Goal: Communication & Community: Connect with others

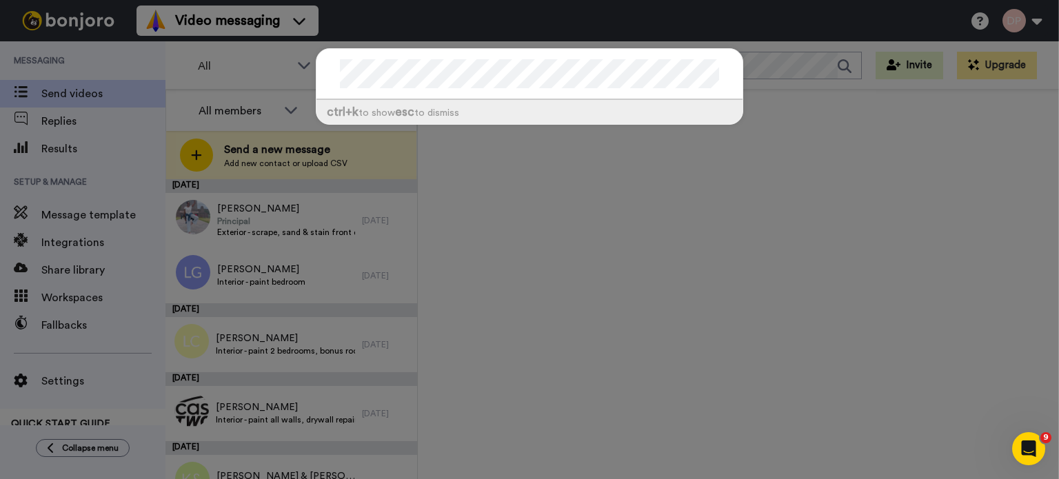
click at [739, 159] on div "ctrl +k to show esc to dismiss" at bounding box center [529, 239] width 1059 height 479
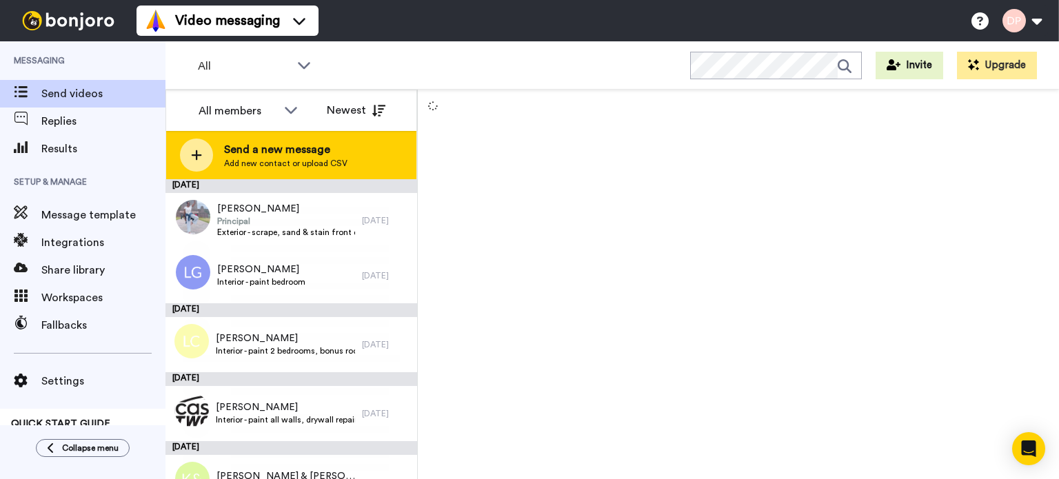
click at [310, 154] on span "Send a new message" at bounding box center [285, 149] width 123 height 17
click at [290, 148] on span "Send a new message" at bounding box center [285, 149] width 123 height 17
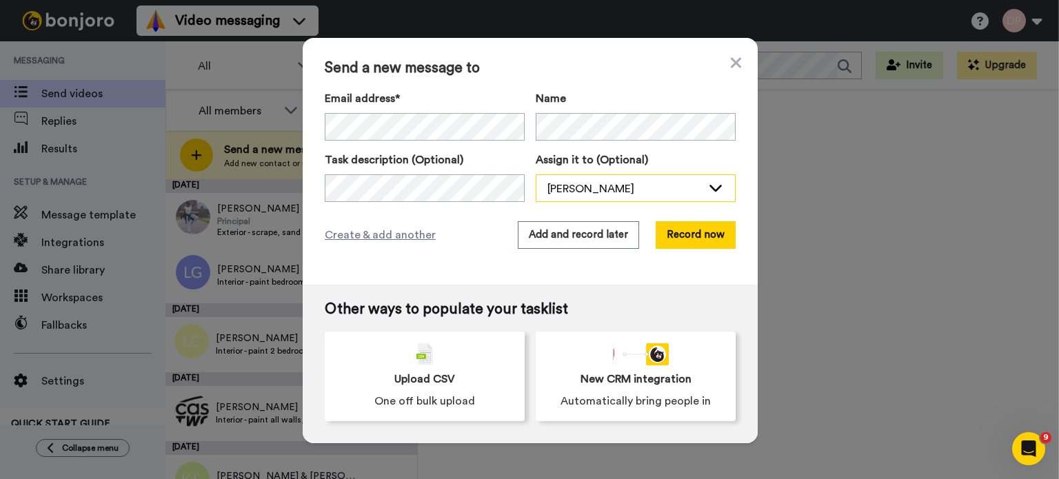
click at [670, 188] on div "[PERSON_NAME]" at bounding box center [624, 189] width 154 height 17
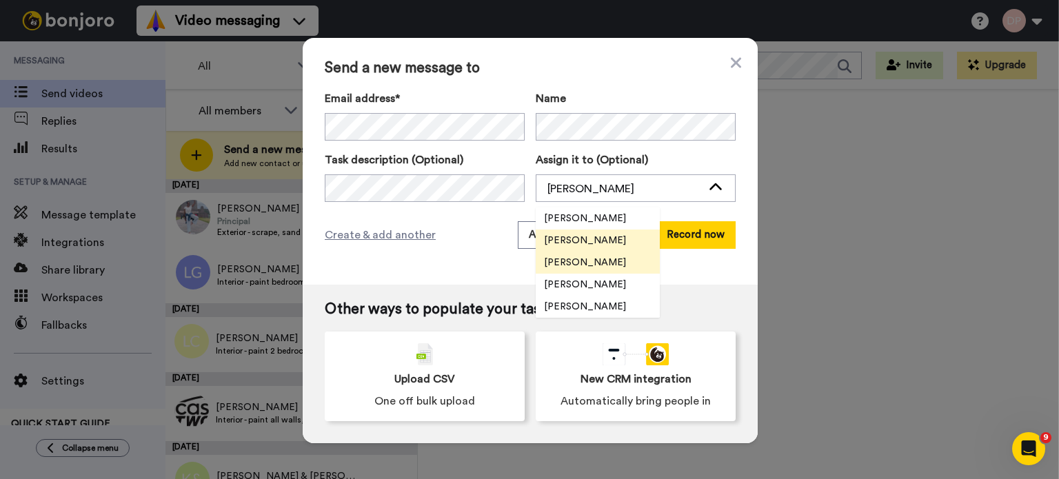
click at [585, 263] on span "[PERSON_NAME]" at bounding box center [585, 263] width 99 height 14
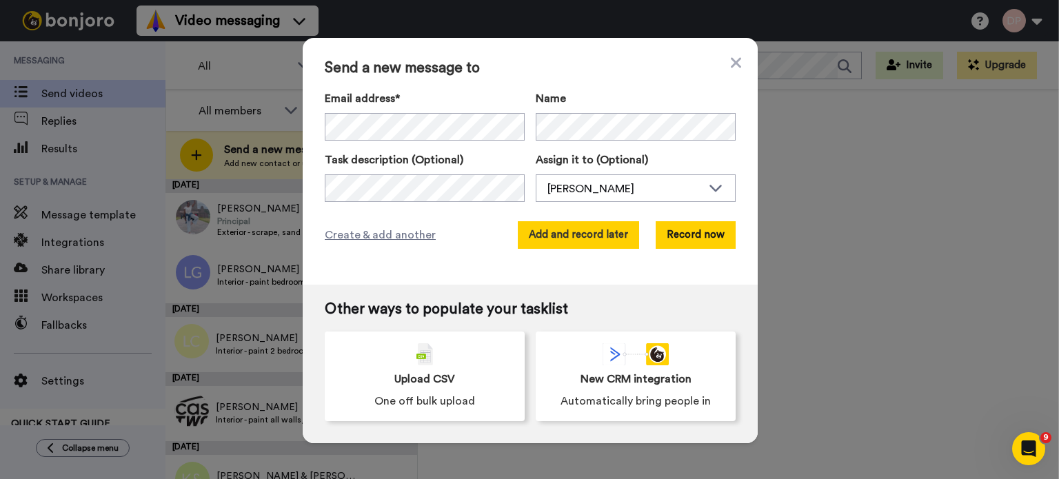
click at [582, 236] on button "Add and record later" at bounding box center [578, 235] width 121 height 28
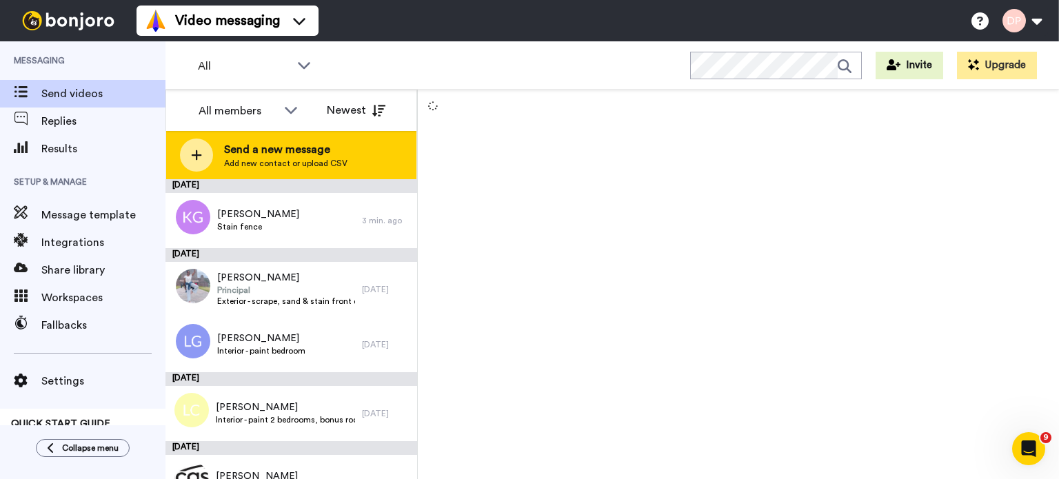
click at [271, 170] on div "Send a new message Add new contact or upload CSV" at bounding box center [291, 155] width 250 height 48
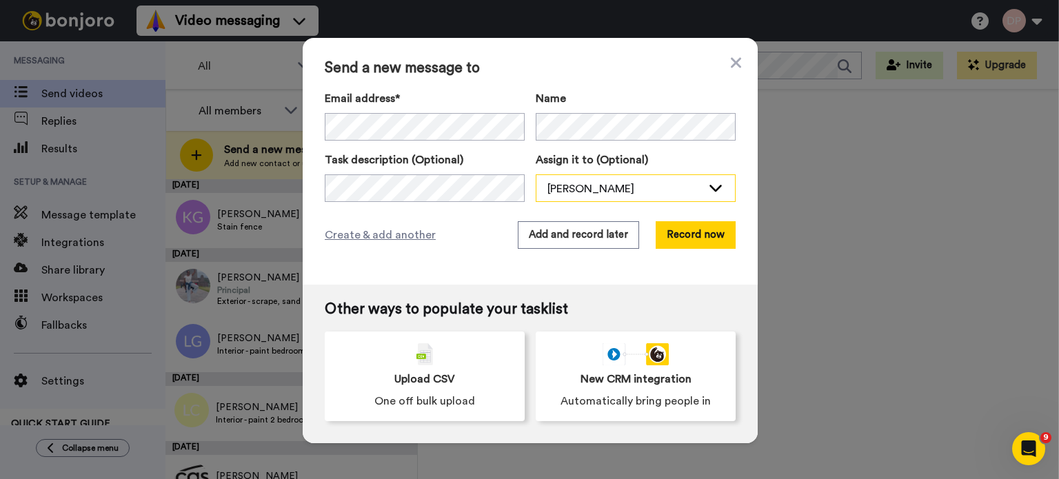
click at [586, 184] on div "[PERSON_NAME]" at bounding box center [624, 189] width 154 height 17
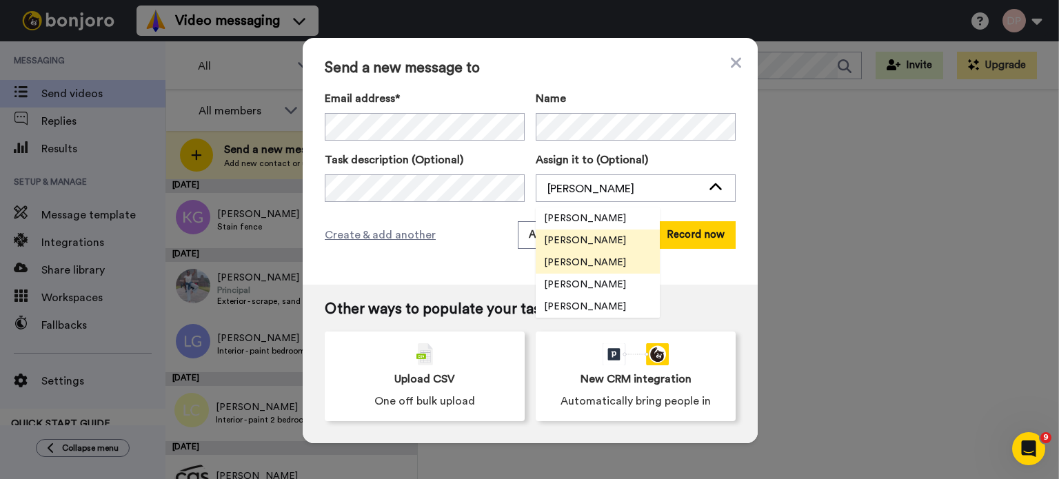
click at [576, 263] on span "[PERSON_NAME]" at bounding box center [585, 263] width 99 height 14
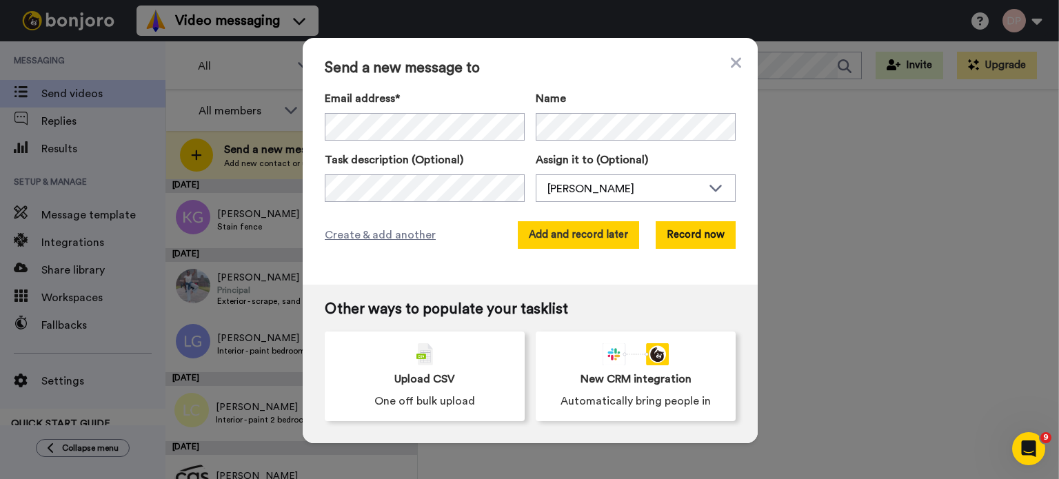
click at [579, 240] on button "Add and record later" at bounding box center [578, 235] width 121 height 28
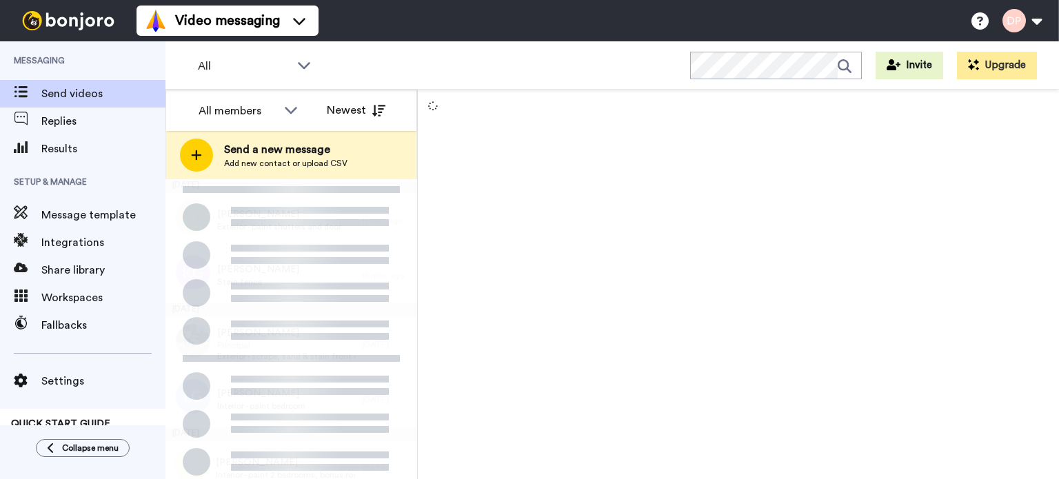
click at [262, 159] on span "Add new contact or upload CSV" at bounding box center [285, 163] width 123 height 11
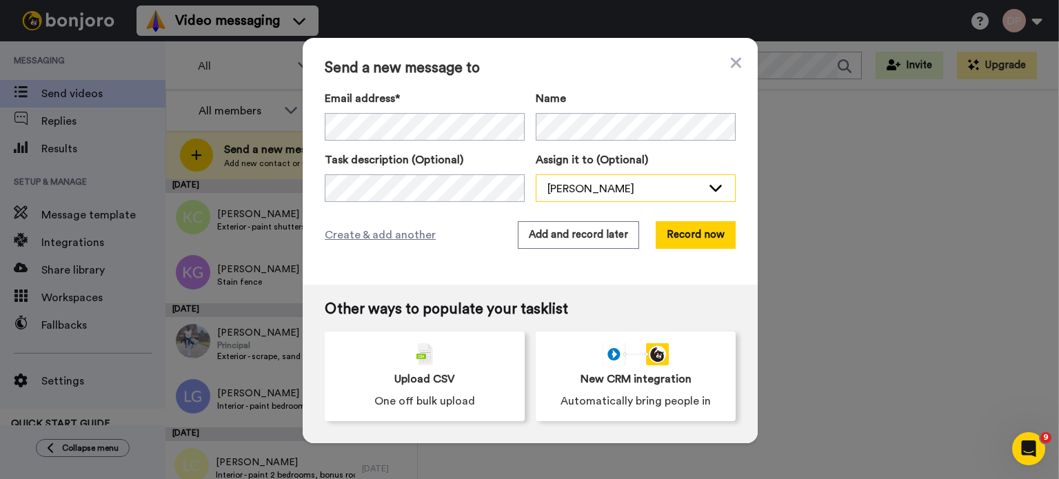
click at [603, 190] on div "[PERSON_NAME]" at bounding box center [624, 189] width 154 height 17
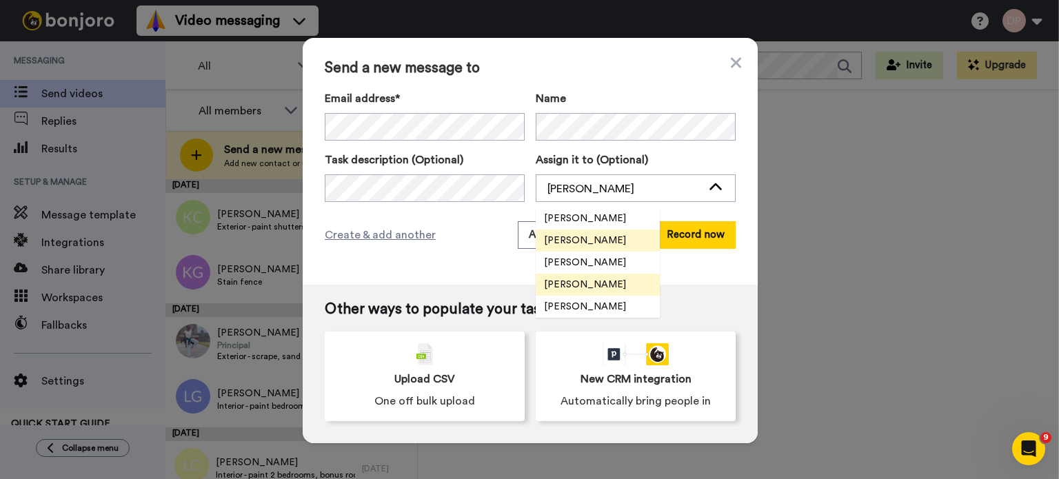
click at [592, 278] on span "[PERSON_NAME]" at bounding box center [585, 285] width 99 height 14
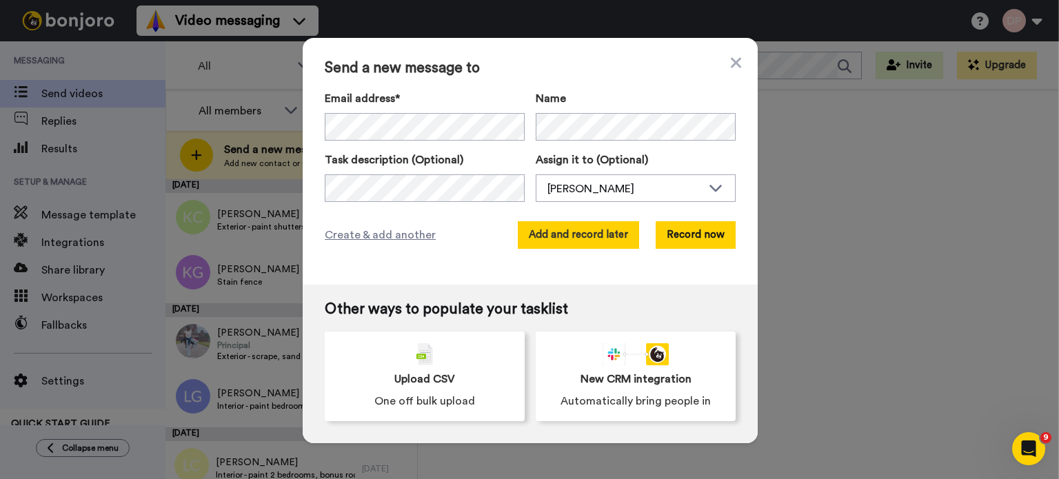
click at [571, 234] on button "Add and record later" at bounding box center [578, 235] width 121 height 28
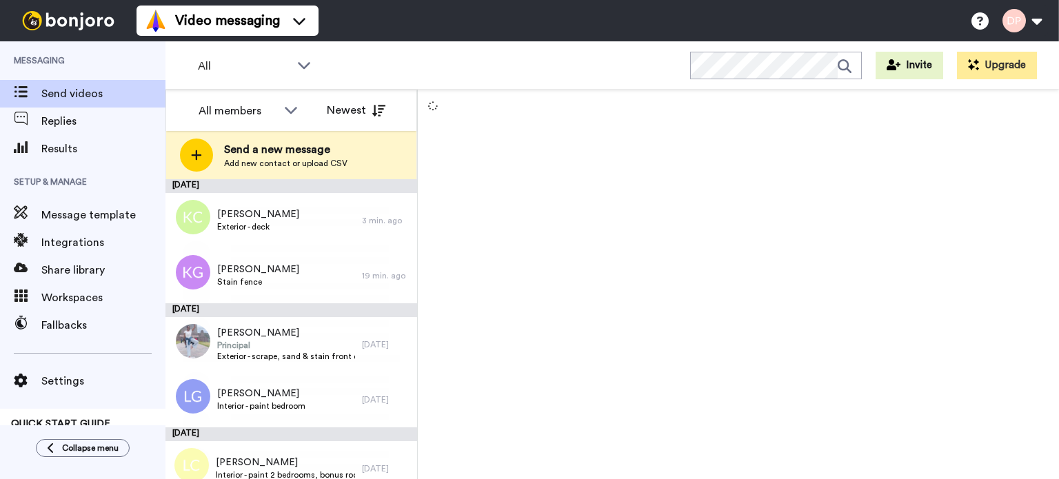
click at [271, 157] on span "Send a new message" at bounding box center [285, 149] width 123 height 17
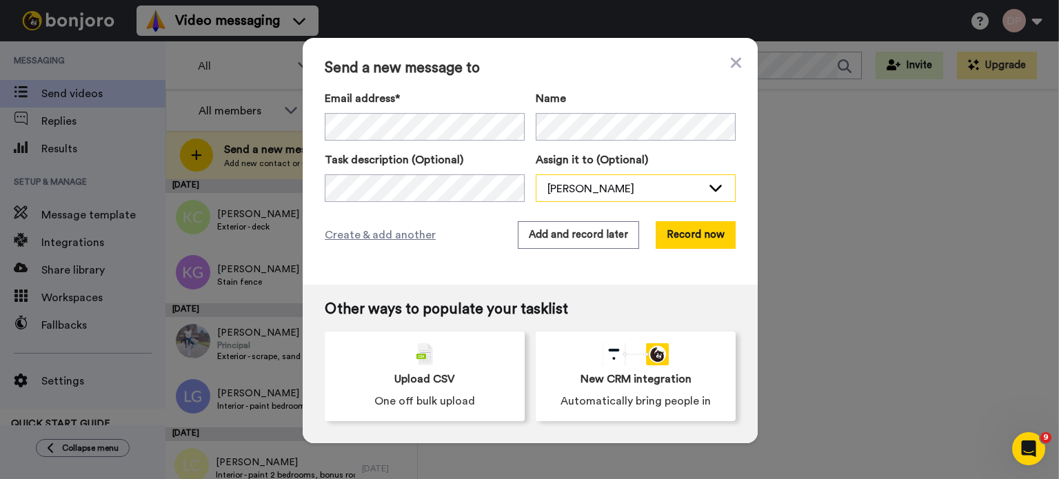
click at [574, 183] on div "[PERSON_NAME]" at bounding box center [624, 189] width 154 height 17
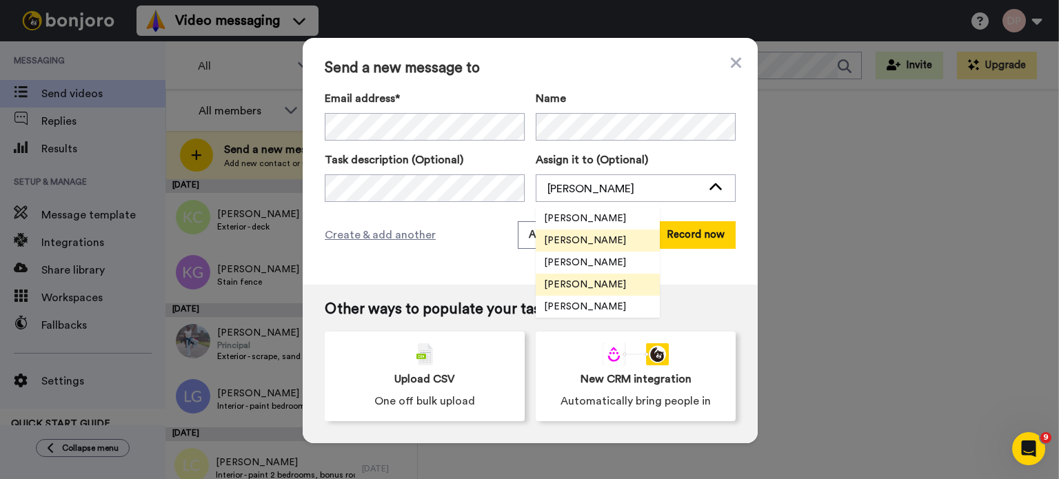
click at [570, 286] on span "[PERSON_NAME]" at bounding box center [585, 285] width 99 height 14
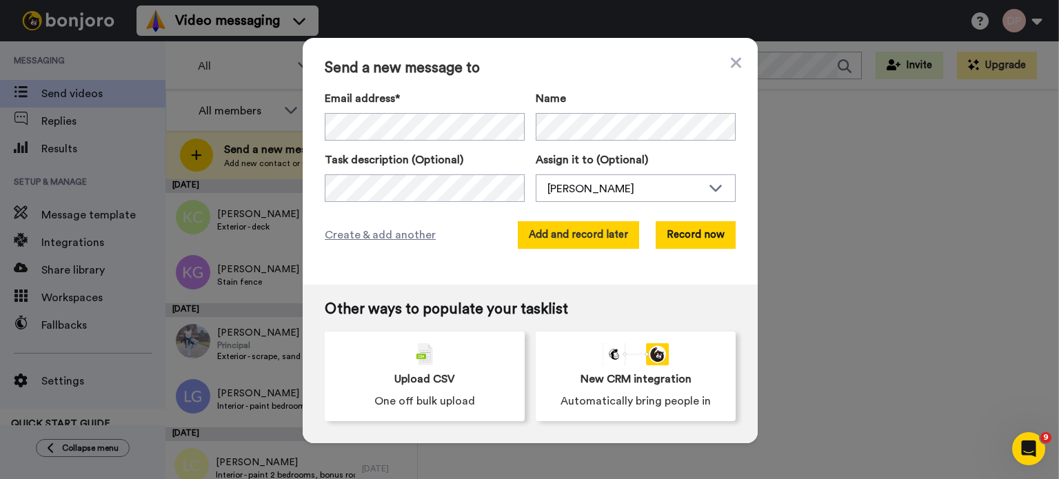
click at [561, 230] on button "Add and record later" at bounding box center [578, 235] width 121 height 28
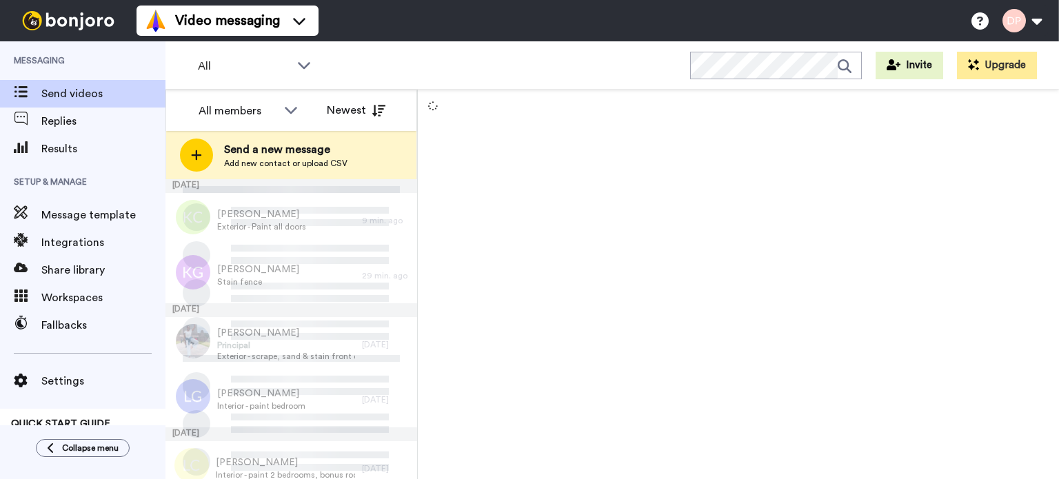
click at [301, 162] on span "Add new contact or upload CSV" at bounding box center [285, 163] width 123 height 11
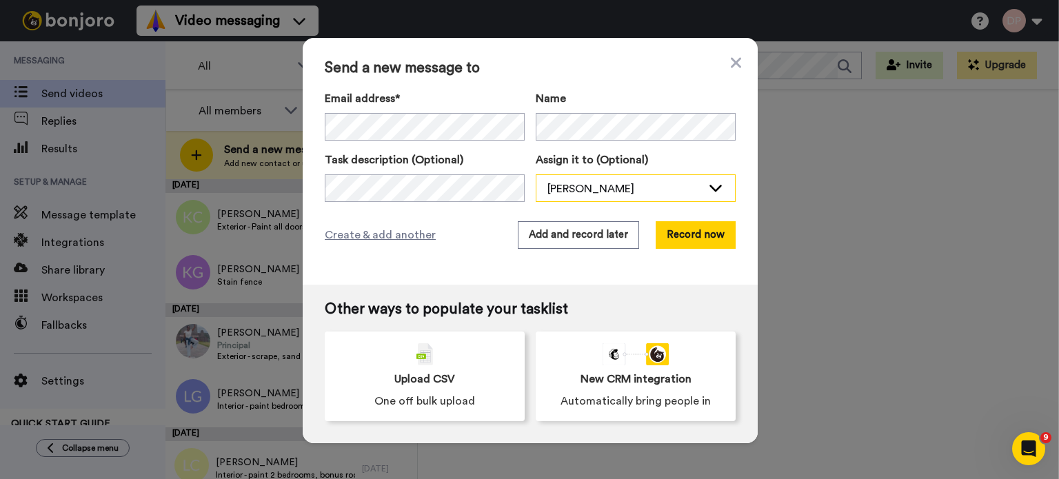
click at [587, 190] on div "[PERSON_NAME]" at bounding box center [624, 189] width 154 height 17
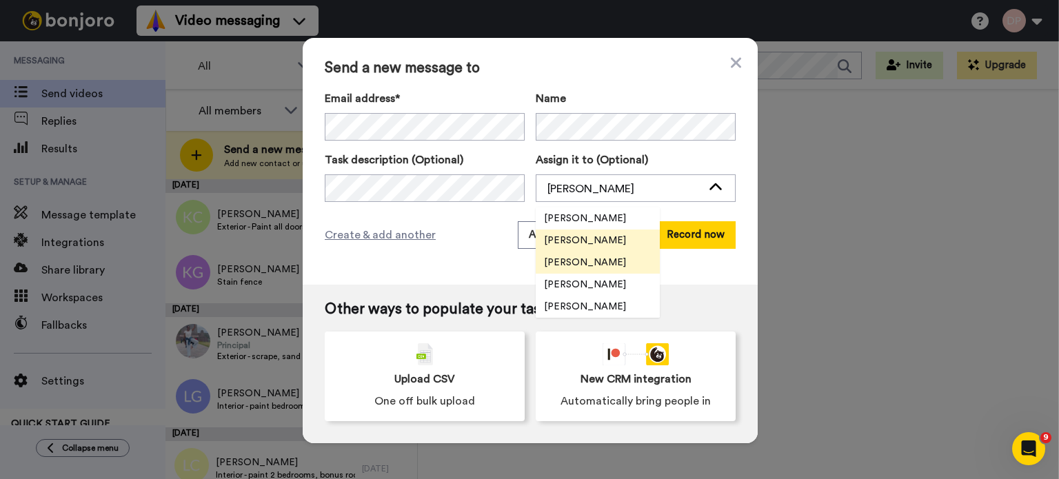
click at [579, 261] on span "[PERSON_NAME]" at bounding box center [585, 263] width 99 height 14
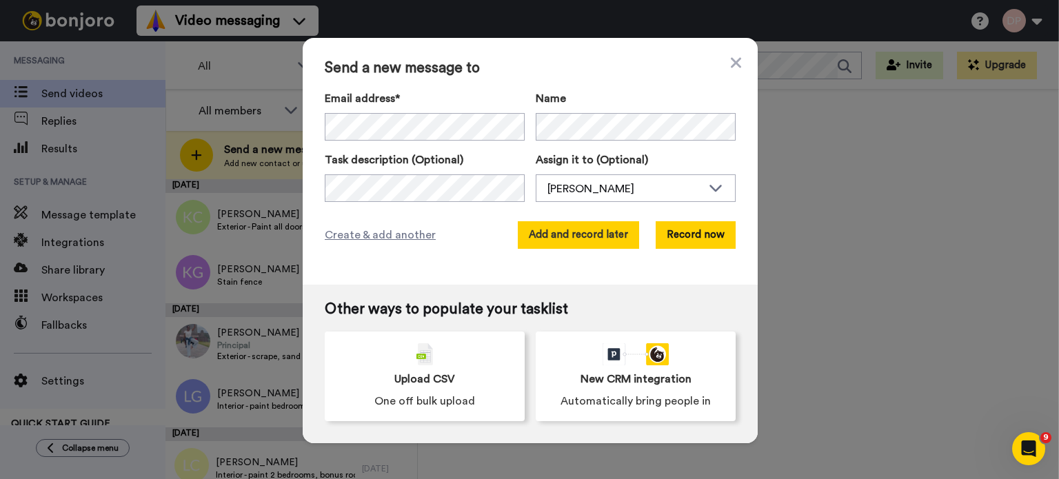
click at [568, 239] on button "Add and record later" at bounding box center [578, 235] width 121 height 28
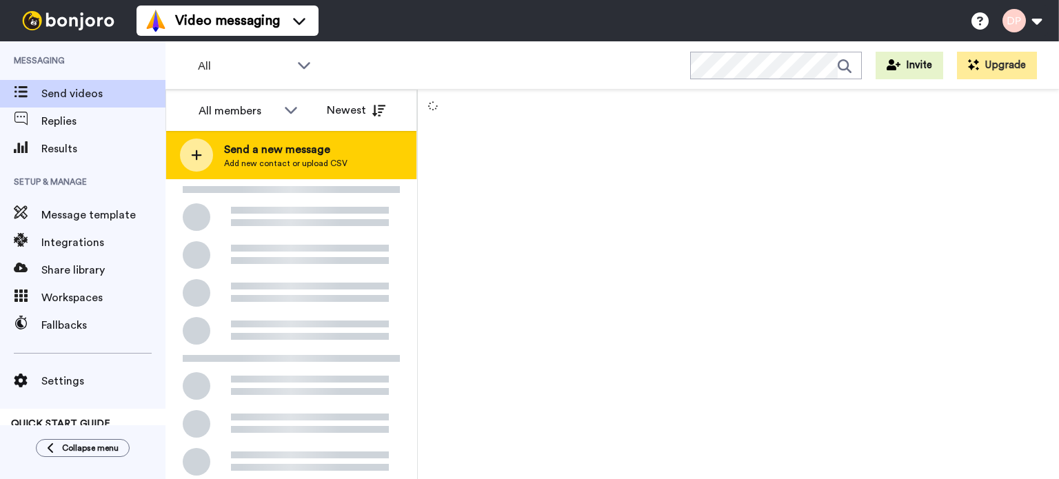
click at [268, 165] on span "Add new contact or upload CSV" at bounding box center [285, 163] width 123 height 11
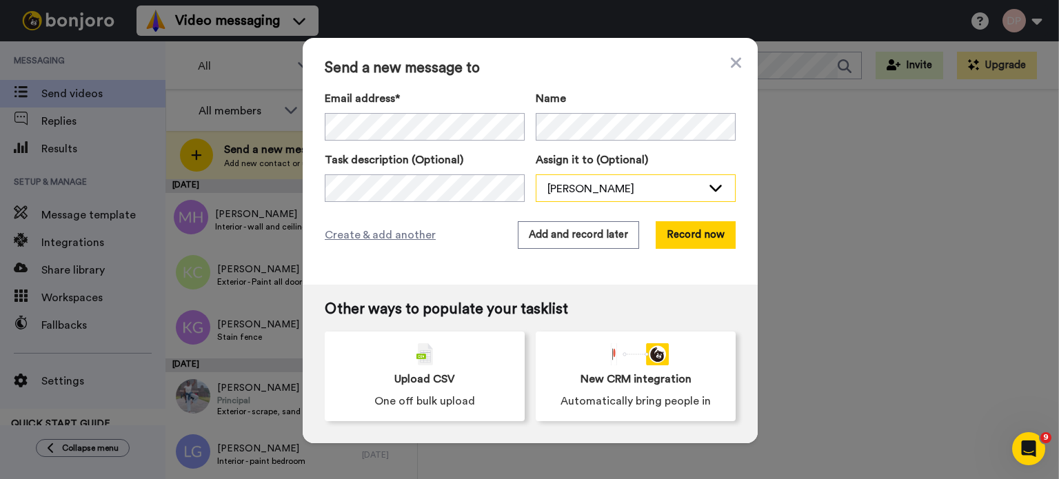
click at [576, 190] on div "[PERSON_NAME]" at bounding box center [624, 189] width 154 height 17
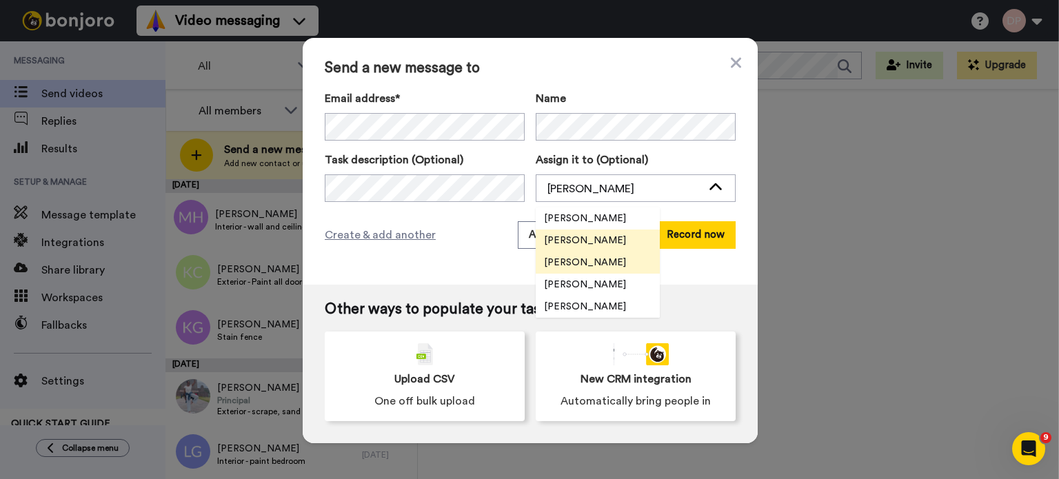
click at [607, 259] on span "[PERSON_NAME]" at bounding box center [585, 263] width 99 height 14
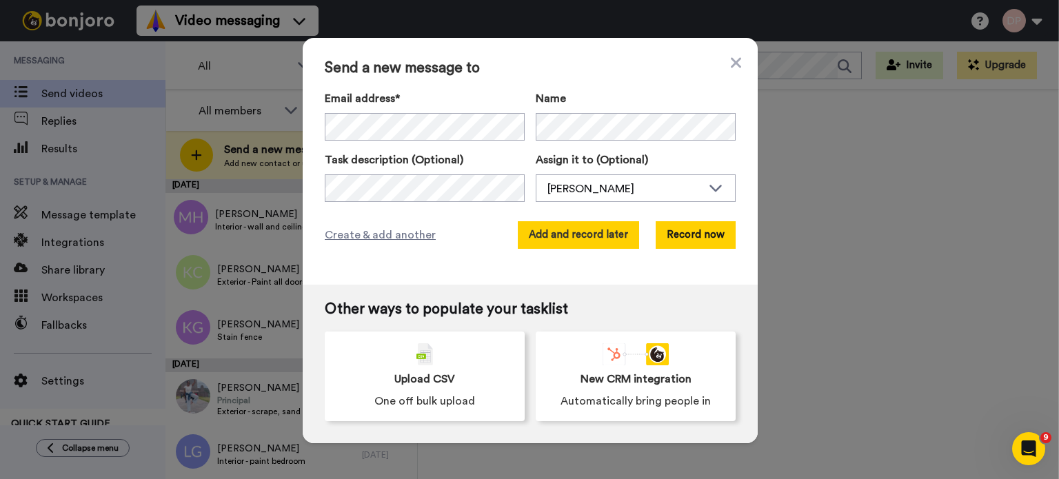
click at [558, 239] on button "Add and record later" at bounding box center [578, 235] width 121 height 28
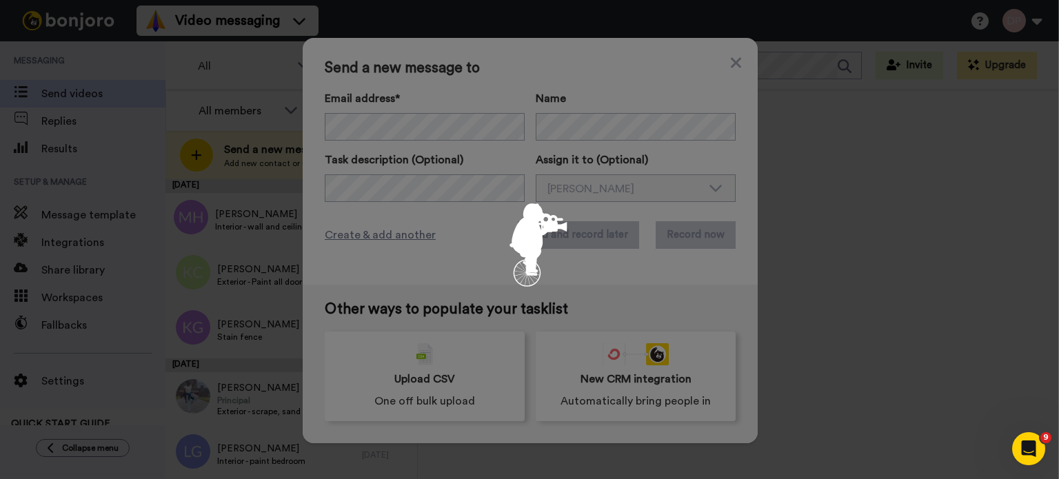
click at [571, 236] on icon "animation" at bounding box center [529, 239] width 103 height 103
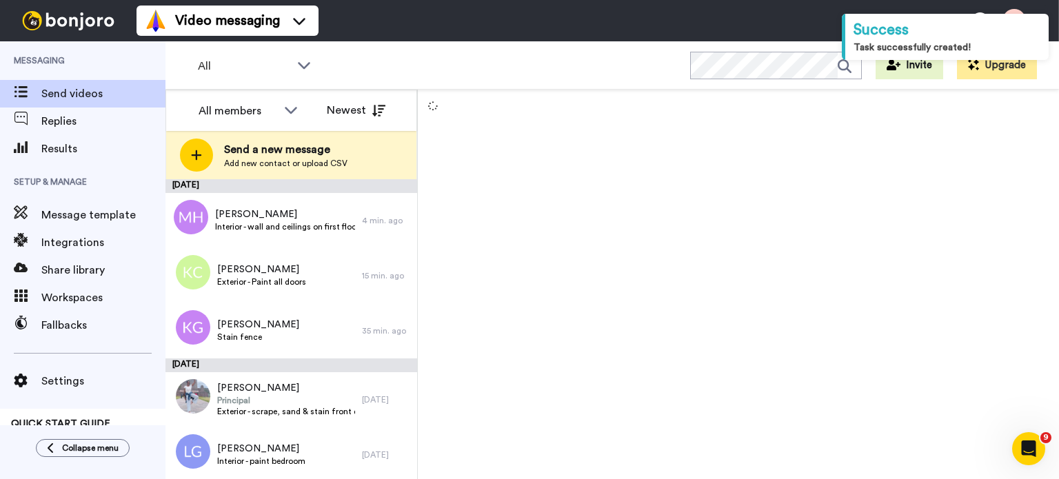
click at [763, 236] on div at bounding box center [738, 285] width 641 height 390
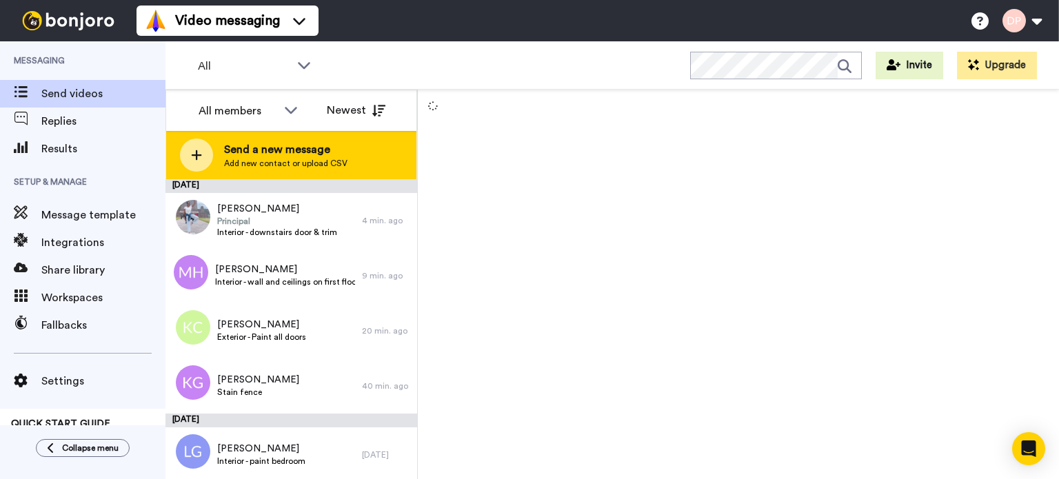
click at [287, 152] on span "Send a new message" at bounding box center [285, 149] width 123 height 17
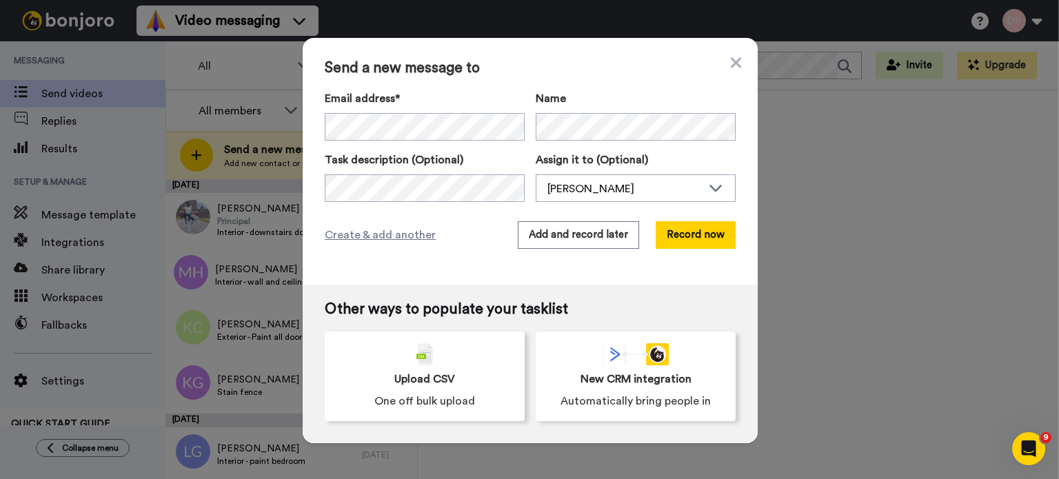
click at [649, 203] on div "Send a new message to Email address* No search result for ‘ janarakes@gmail.com…" at bounding box center [530, 161] width 455 height 247
click at [607, 183] on div "[PERSON_NAME]" at bounding box center [624, 189] width 154 height 17
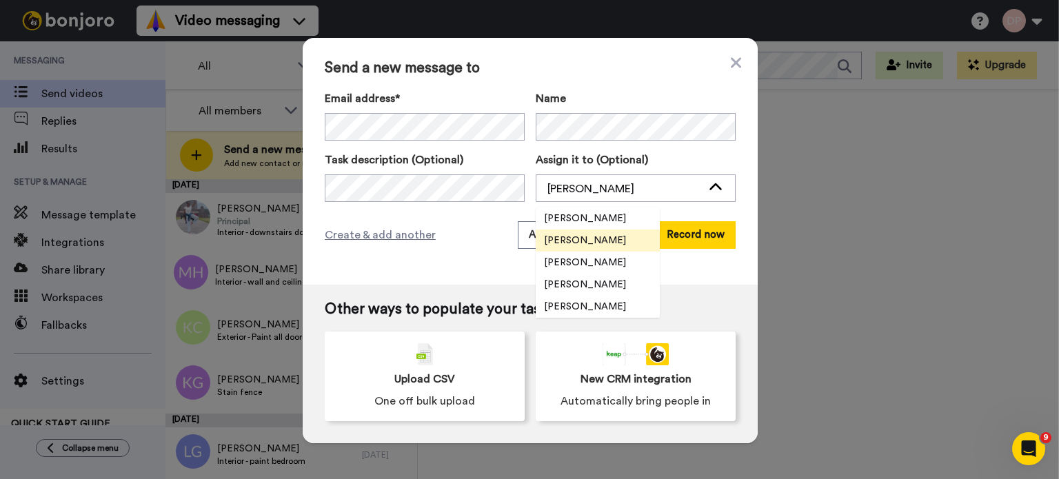
drag, startPoint x: 567, startPoint y: 255, endPoint x: 571, endPoint y: 248, distance: 8.0
click at [567, 254] on li "[PERSON_NAME]" at bounding box center [598, 263] width 124 height 22
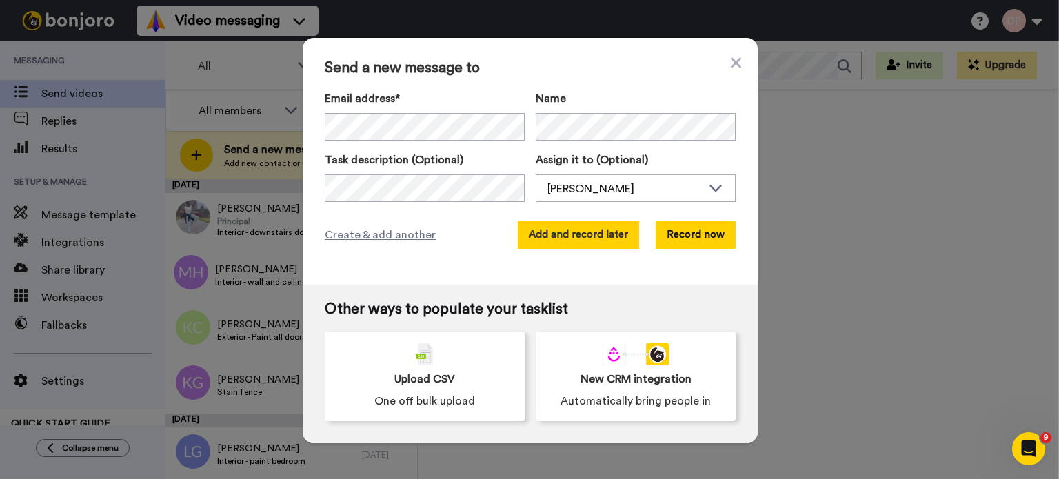
click at [565, 234] on button "Add and record later" at bounding box center [578, 235] width 121 height 28
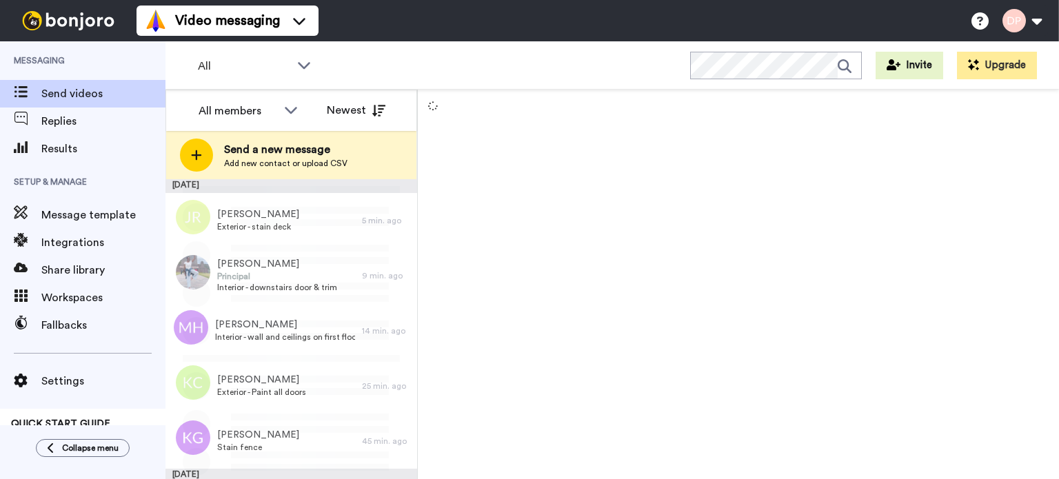
click at [257, 148] on span "Send a new message" at bounding box center [285, 149] width 123 height 17
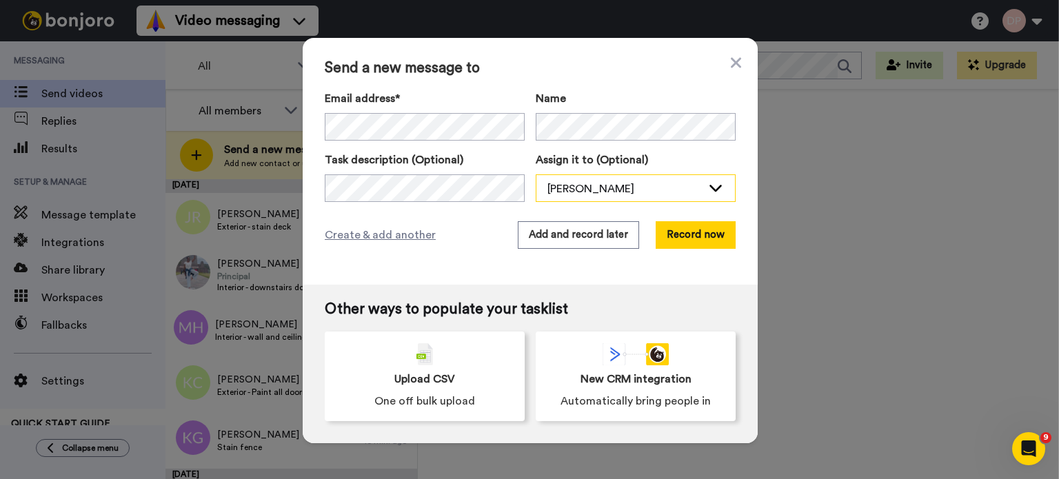
click at [567, 186] on div "[PERSON_NAME]" at bounding box center [624, 189] width 154 height 17
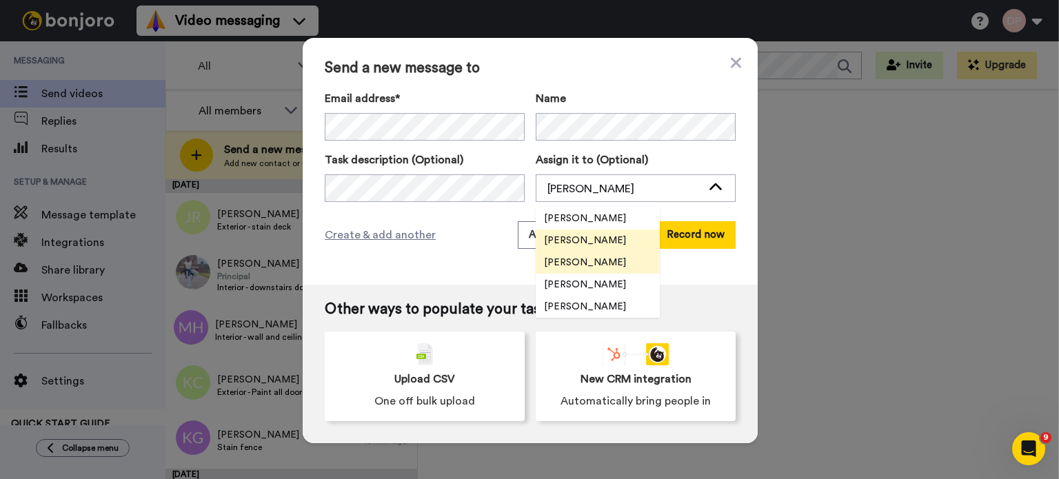
click at [567, 261] on span "[PERSON_NAME]" at bounding box center [585, 263] width 99 height 14
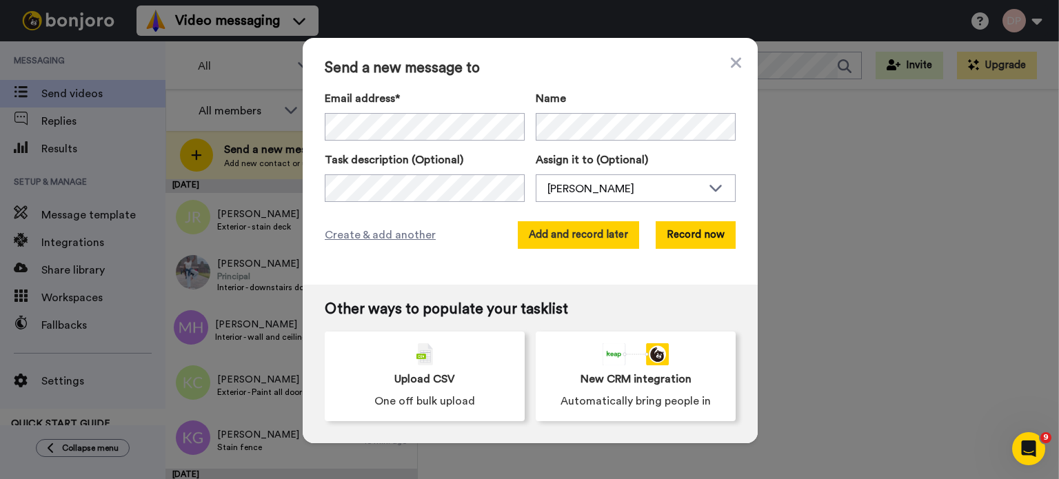
click at [565, 236] on button "Add and record later" at bounding box center [578, 235] width 121 height 28
